Goal: Task Accomplishment & Management: Complete application form

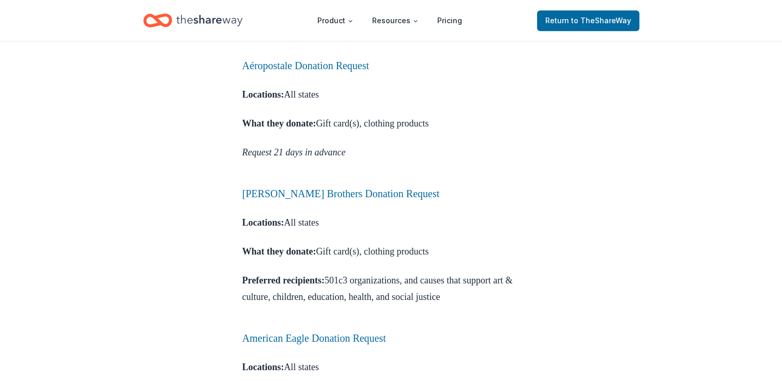
scroll to position [626, 0]
click at [337, 71] on link "Aéropostale Donation Request" at bounding box center [305, 64] width 127 height 11
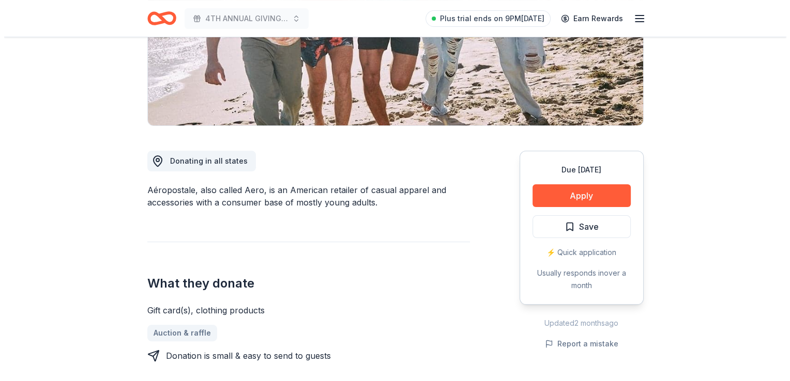
scroll to position [189, 0]
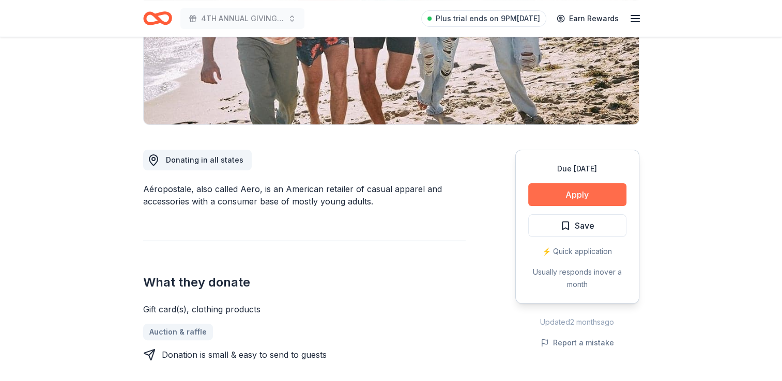
click at [543, 190] on button "Apply" at bounding box center [577, 194] width 98 height 23
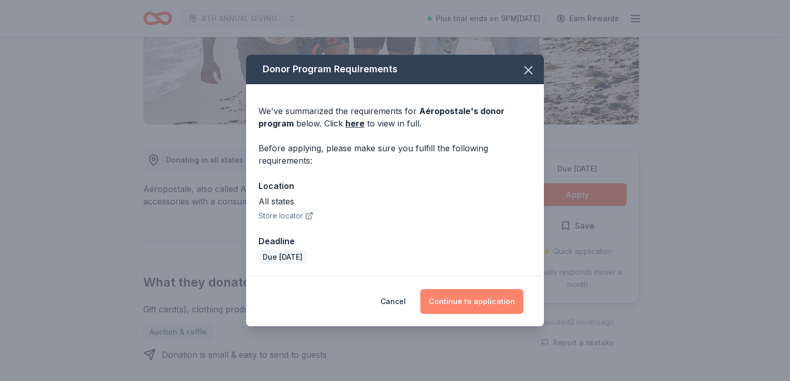
click at [491, 305] on button "Continue to application" at bounding box center [471, 301] width 103 height 25
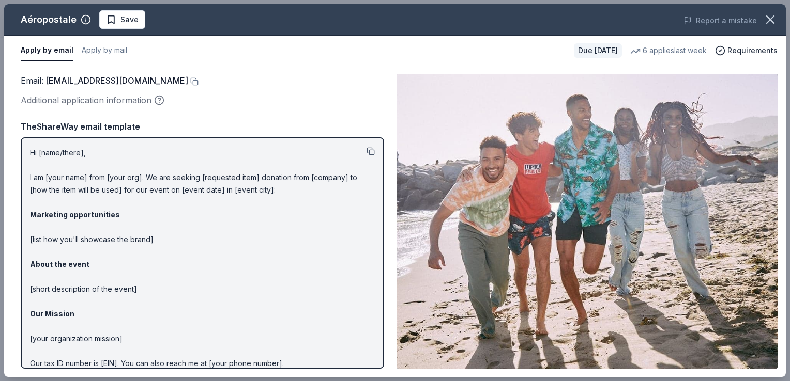
click at [366, 152] on button at bounding box center [370, 151] width 8 height 8
click at [705, 67] on div "Email : charitabledonations@aeropostale.com Additional application information …" at bounding box center [394, 222] width 781 height 312
click at [60, 18] on div "Aéropostale" at bounding box center [49, 19] width 56 height 17
drag, startPoint x: 74, startPoint y: 18, endPoint x: 25, endPoint y: 16, distance: 49.2
click at [25, 16] on div "Aéropostale" at bounding box center [49, 19] width 56 height 17
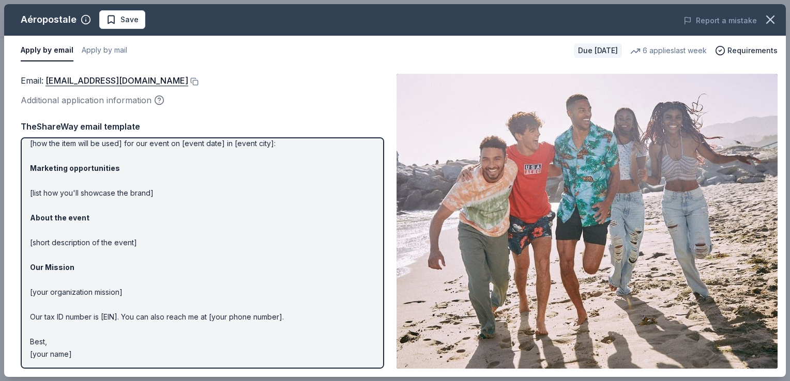
scroll to position [0, 0]
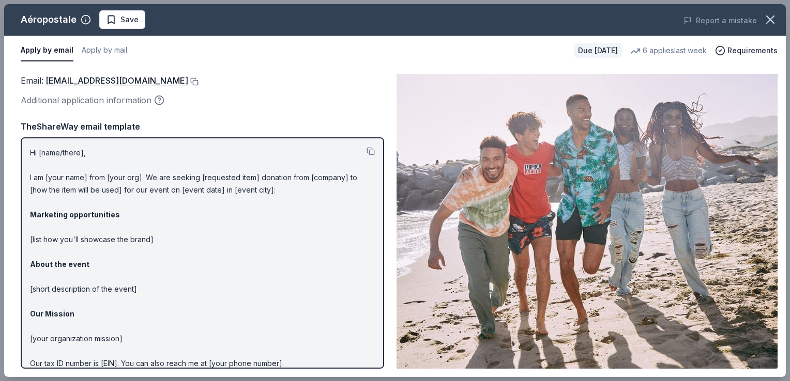
click at [198, 80] on button at bounding box center [193, 82] width 10 height 8
